Goal: Find specific page/section: Find specific page/section

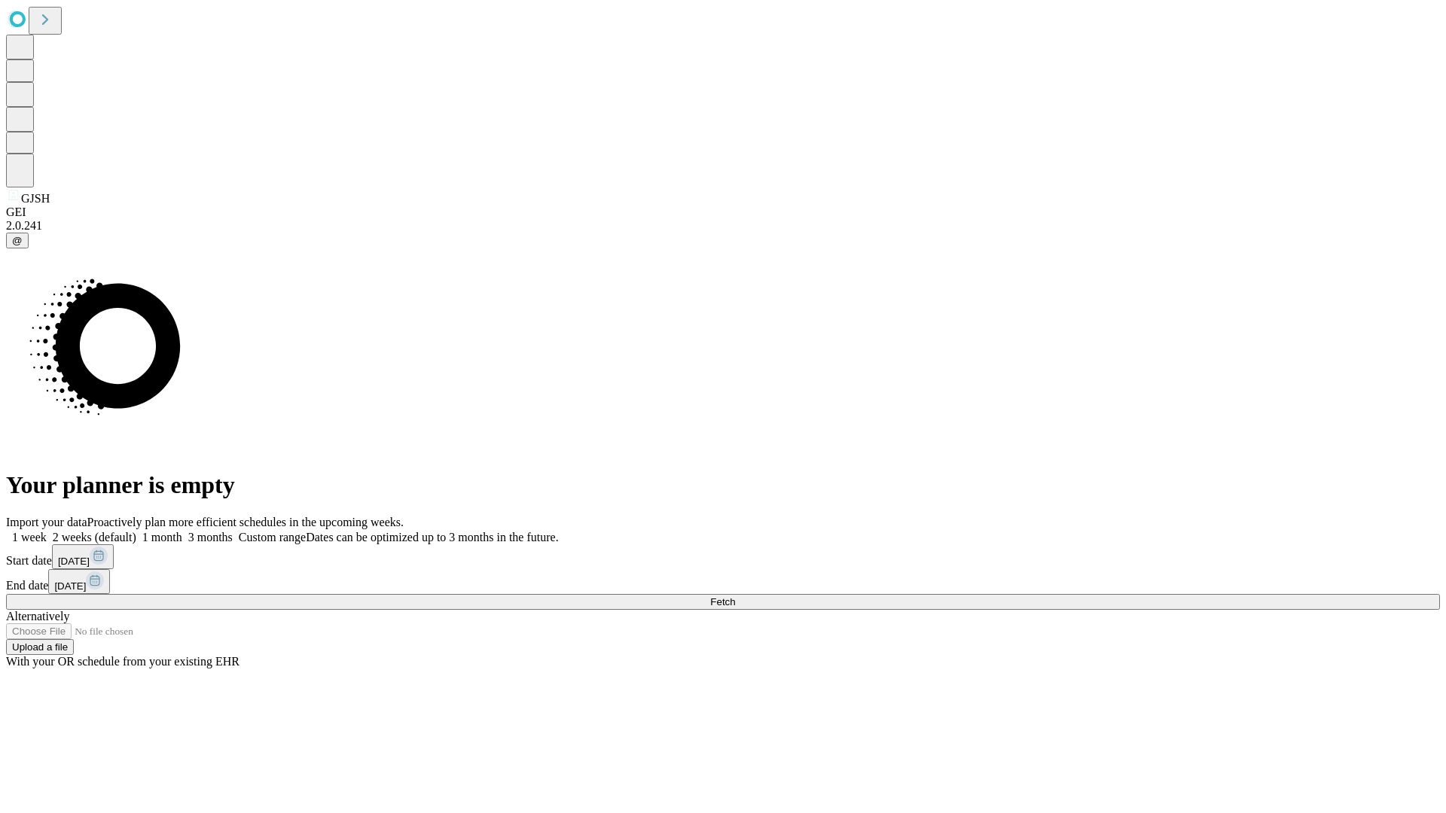
click at [735, 596] on span "Fetch" at bounding box center [722, 601] width 25 height 11
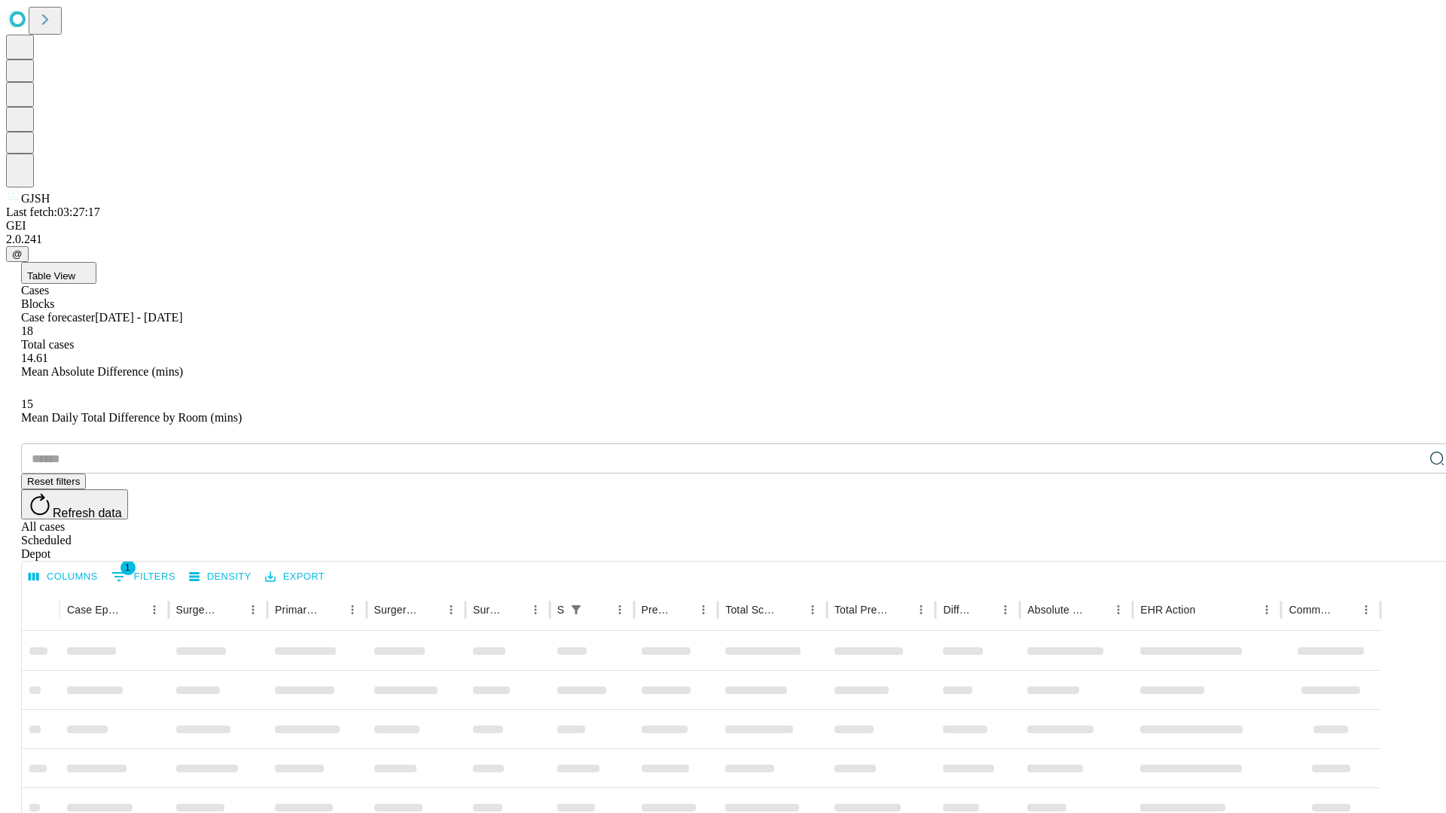
click at [1406, 547] on div "Depot" at bounding box center [738, 554] width 1434 height 14
